Goal: Task Accomplishment & Management: Use online tool/utility

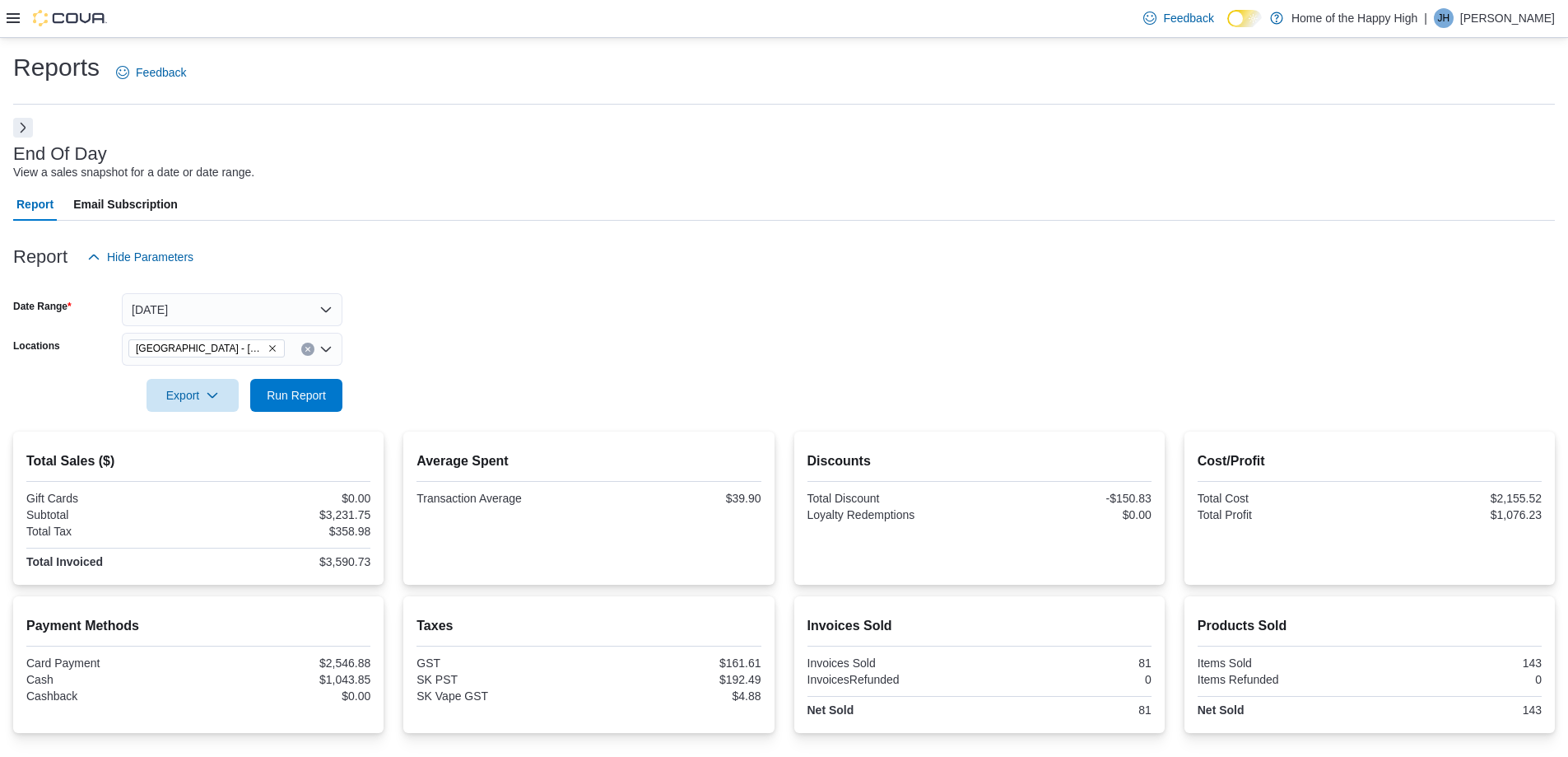
scroll to position [181, 0]
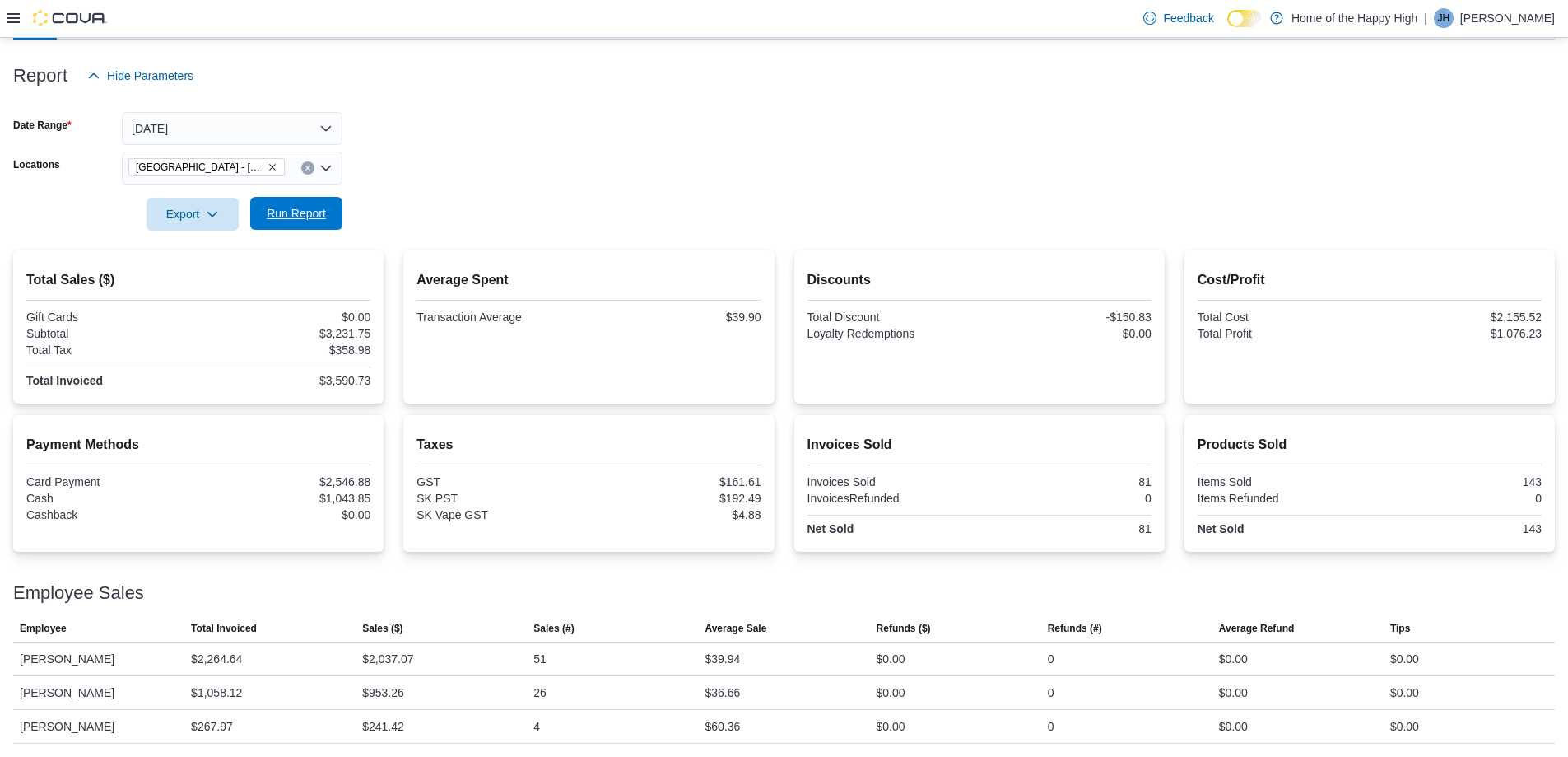
click at [301, 218] on span "Run Report" at bounding box center [296, 213] width 59 height 17
drag, startPoint x: 734, startPoint y: 694, endPoint x: 742, endPoint y: 695, distance: 8.1
click at [740, 695] on div "$39.42" at bounding box center [722, 695] width 35 height 19
click at [755, 691] on div "$39.42" at bounding box center [784, 695] width 171 height 33
drag, startPoint x: 771, startPoint y: 313, endPoint x: 649, endPoint y: 305, distance: 122.3
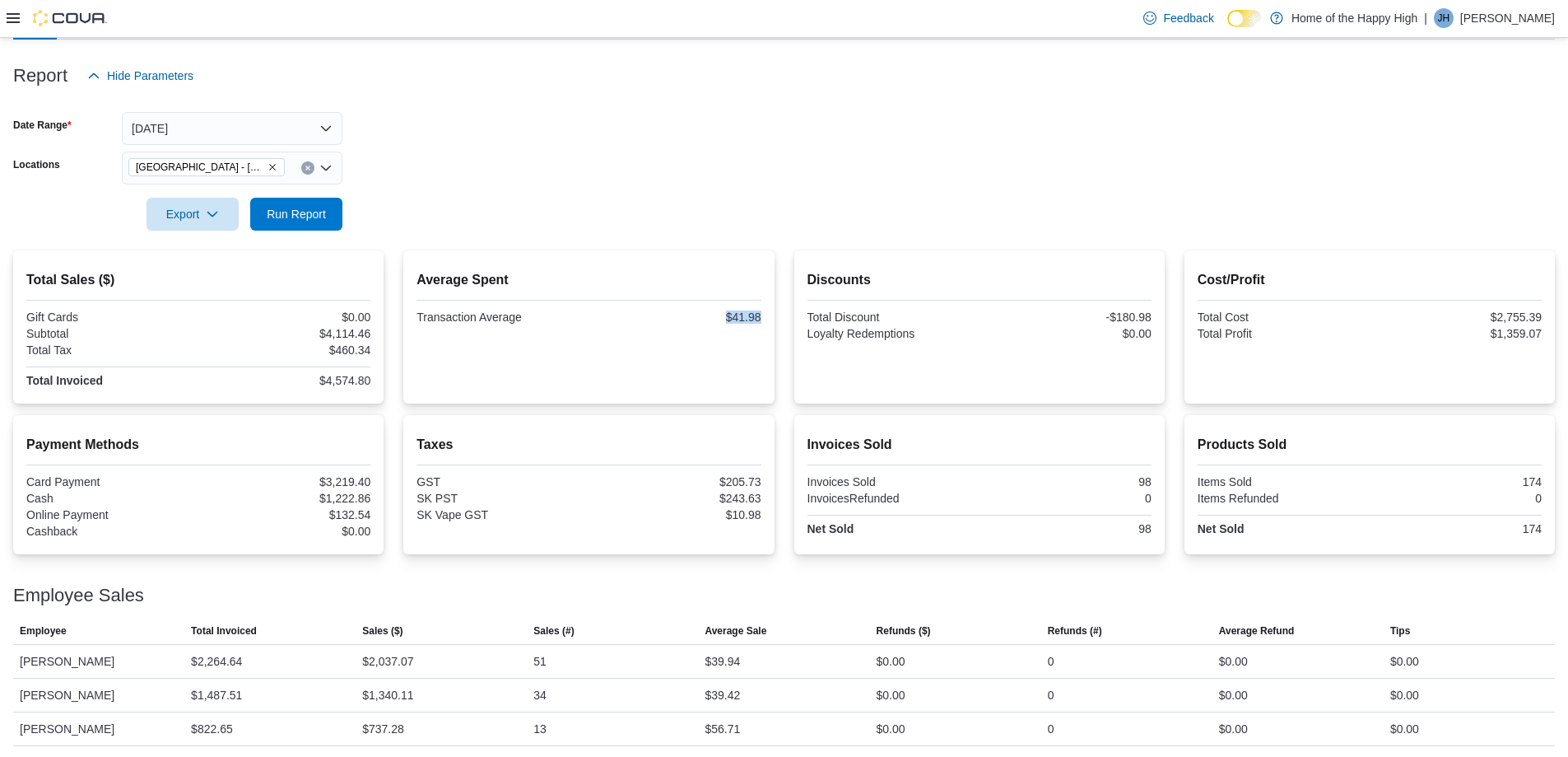
click at [619, 313] on div "Average Spent Transaction Average $41.98" at bounding box center [588, 326] width 371 height 153
drag, startPoint x: 770, startPoint y: 260, endPoint x: 784, endPoint y: 250, distance: 17.2
click at [787, 255] on div "Total Sales ($) Gift Cards $0.00 Subtotal $4,114.46 Total Tax $460.34 Total Inv…" at bounding box center [784, 326] width 1542 height 153
click at [251, 76] on div "Report Hide Parameters" at bounding box center [784, 76] width 1542 height 33
click at [292, 221] on span "Run Report" at bounding box center [296, 213] width 59 height 17
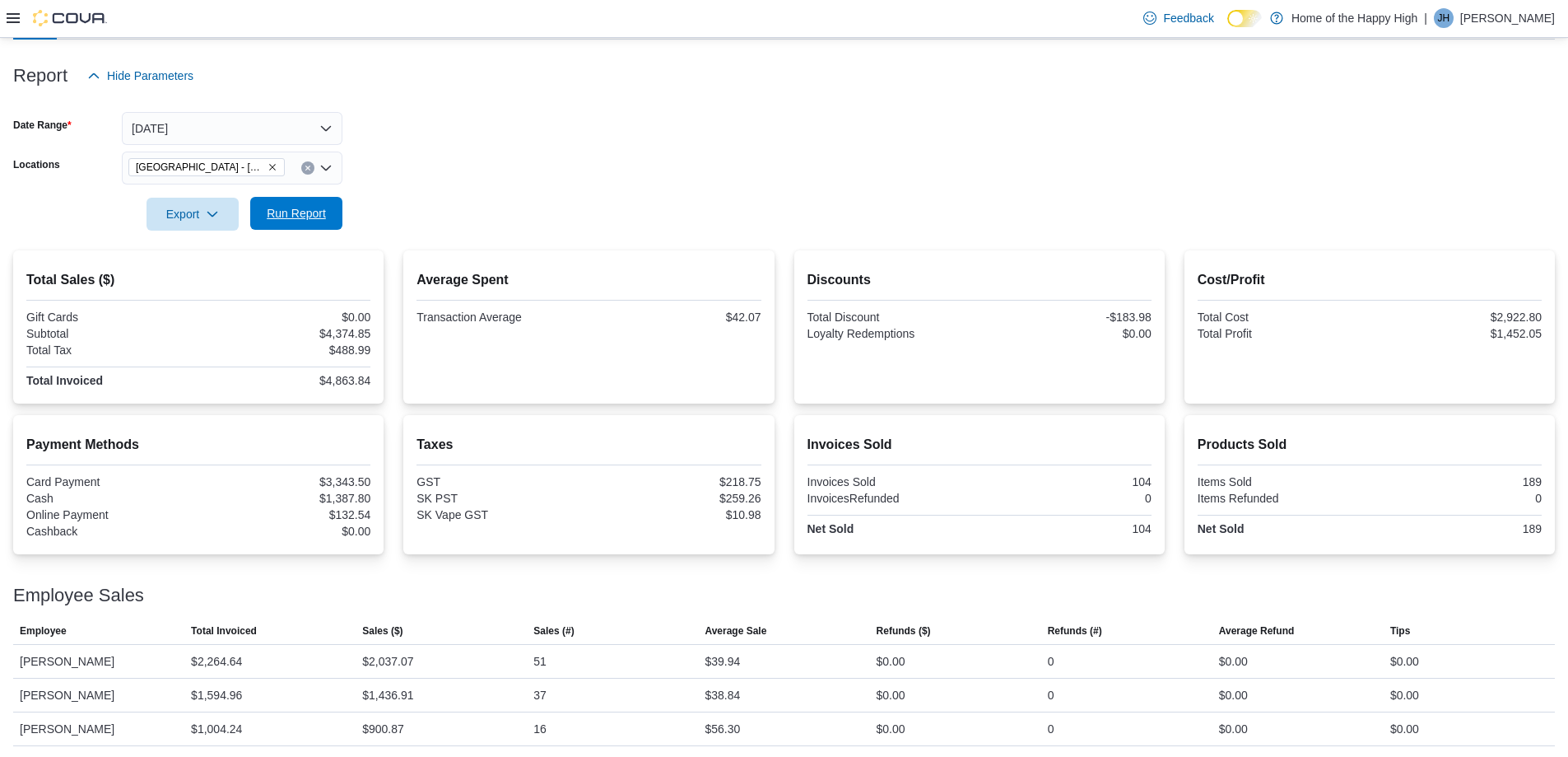
click at [312, 212] on span "Run Report" at bounding box center [296, 213] width 59 height 17
click at [299, 228] on span "Run Report" at bounding box center [296, 213] width 72 height 33
click at [303, 221] on span "Run Report" at bounding box center [296, 213] width 59 height 17
